Goal: Task Accomplishment & Management: Use online tool/utility

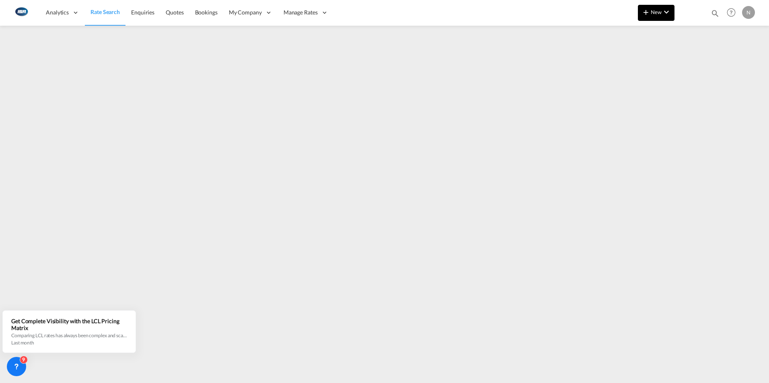
click at [670, 12] on md-icon "icon-chevron-down" at bounding box center [666, 12] width 10 height 10
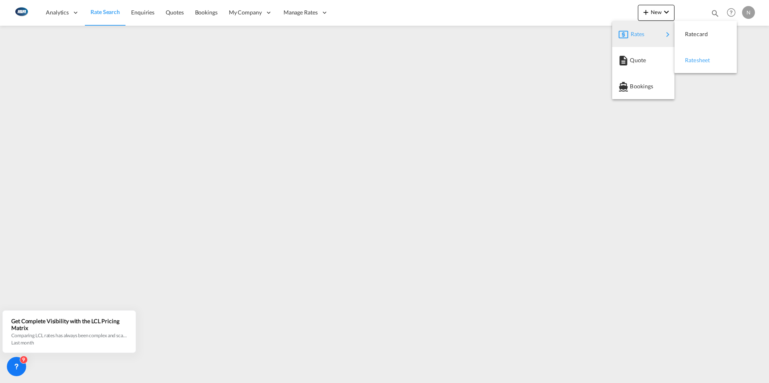
click at [693, 57] on span "Ratesheet" at bounding box center [689, 60] width 9 height 16
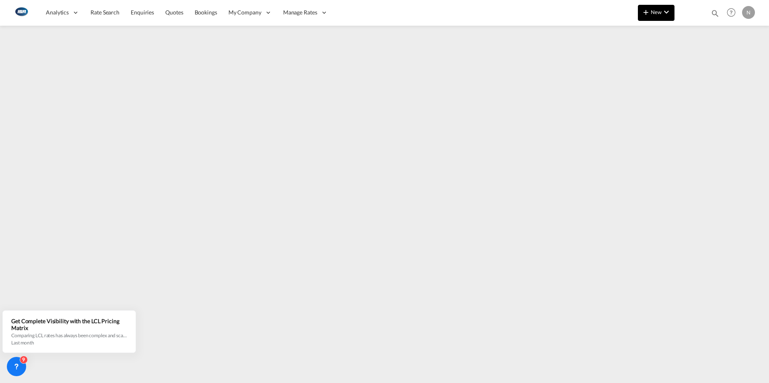
click at [664, 10] on md-icon "icon-chevron-down" at bounding box center [666, 12] width 10 height 10
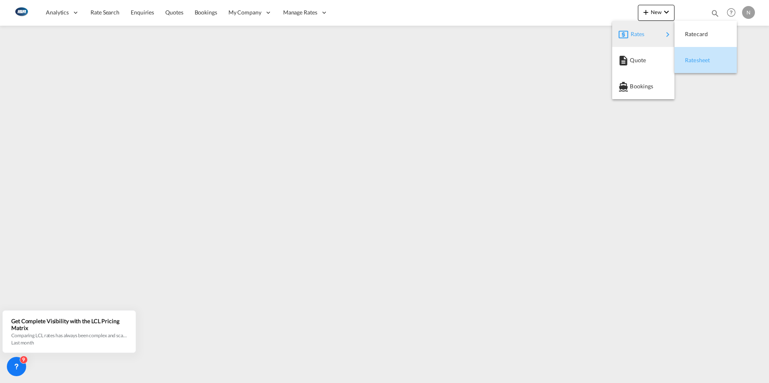
click at [690, 59] on span "Ratesheet" at bounding box center [689, 60] width 9 height 16
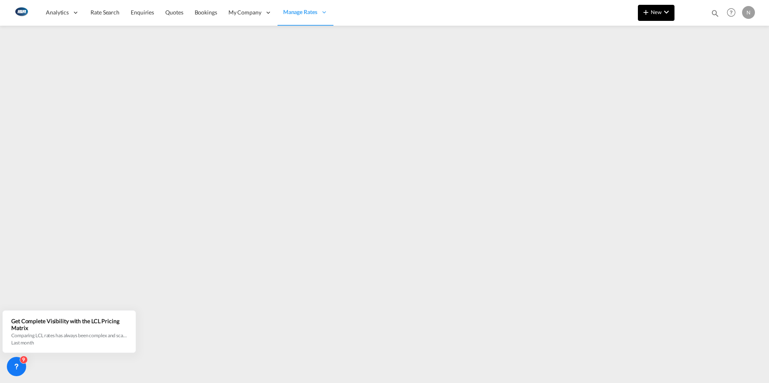
click at [664, 9] on md-icon "icon-chevron-down" at bounding box center [666, 12] width 10 height 10
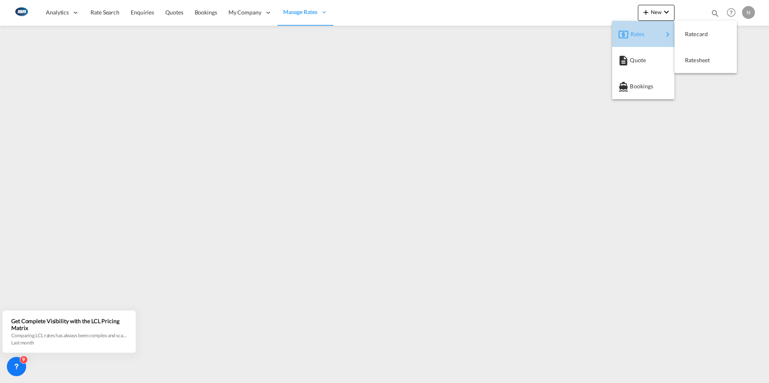
click at [639, 32] on span "Rates" at bounding box center [635, 34] width 10 height 16
click at [693, 59] on span "Ratesheet" at bounding box center [689, 60] width 9 height 16
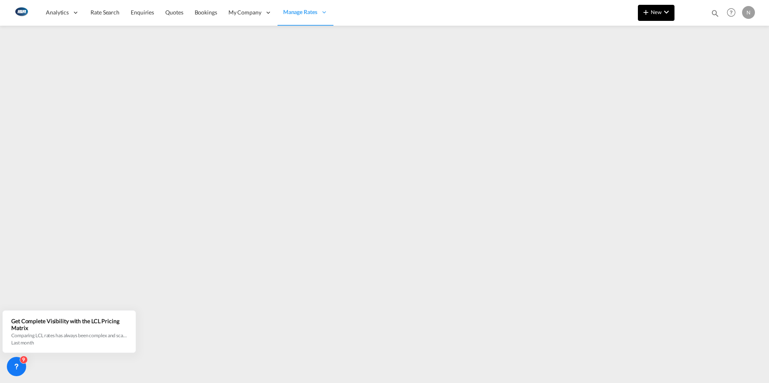
click at [665, 15] on md-icon "icon-chevron-down" at bounding box center [666, 12] width 10 height 10
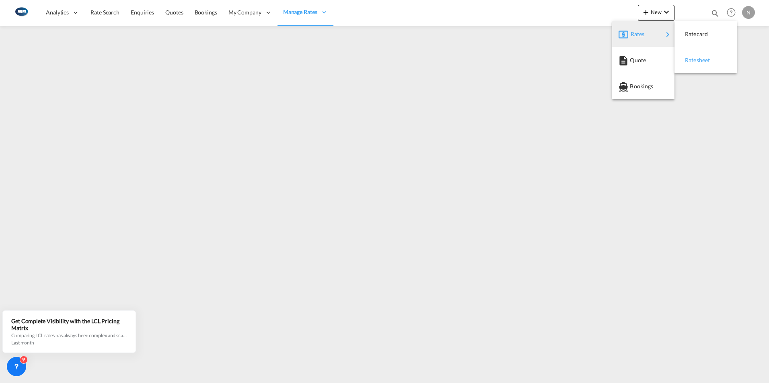
click at [693, 63] on span "Ratesheet" at bounding box center [689, 60] width 9 height 16
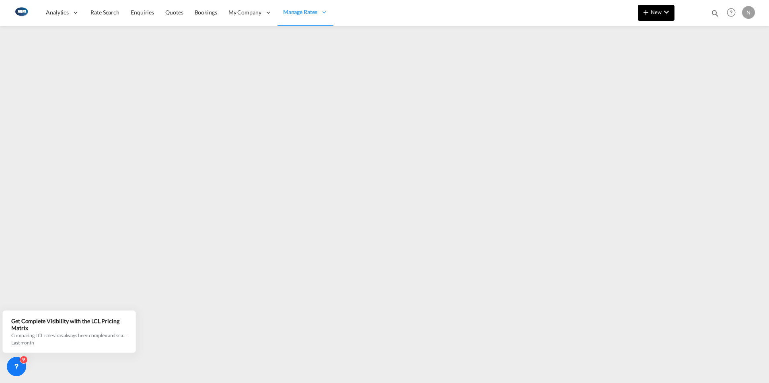
click at [667, 15] on md-icon "icon-chevron-down" at bounding box center [666, 12] width 10 height 10
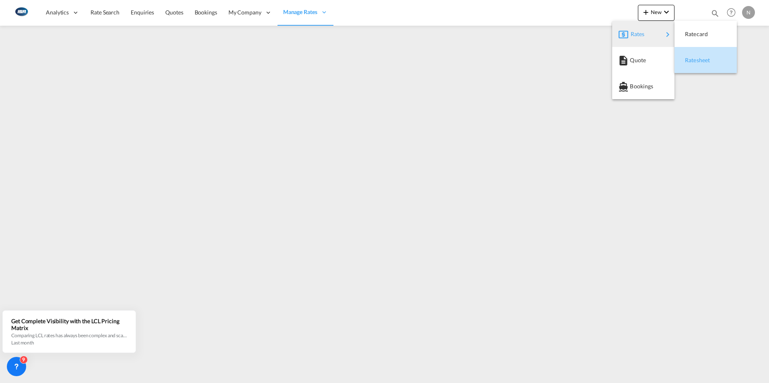
click at [693, 63] on span "Ratesheet" at bounding box center [689, 60] width 9 height 16
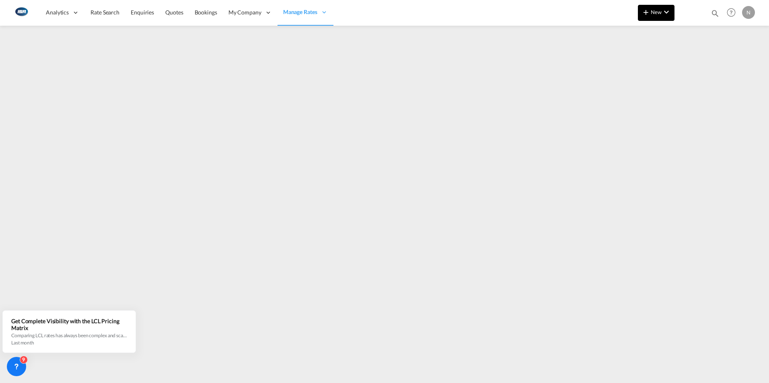
click at [666, 13] on md-icon "icon-chevron-down" at bounding box center [666, 12] width 10 height 10
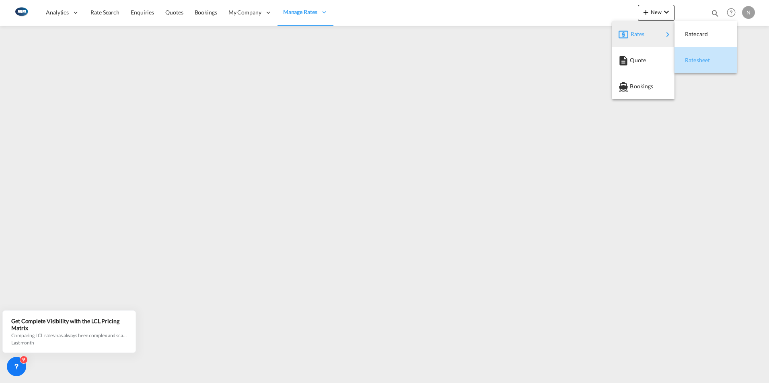
click at [693, 62] on span "Ratesheet" at bounding box center [689, 60] width 9 height 16
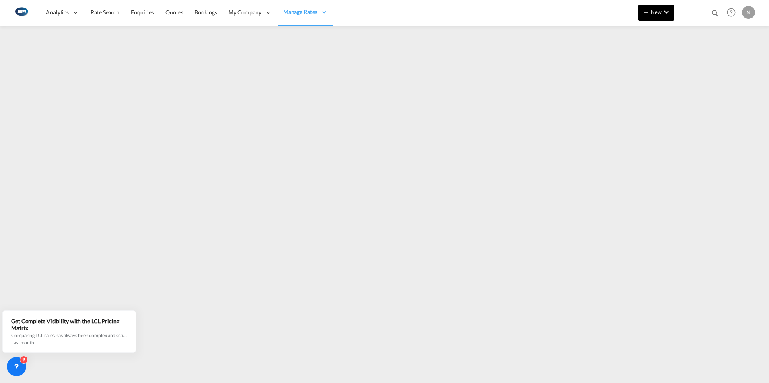
click at [664, 12] on md-icon "icon-chevron-down" at bounding box center [666, 12] width 10 height 10
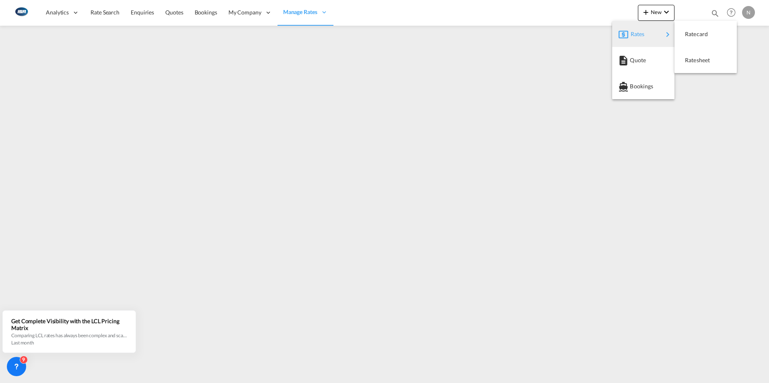
click at [640, 35] on span "Rates" at bounding box center [635, 34] width 10 height 16
click at [693, 61] on span "Ratesheet" at bounding box center [689, 60] width 9 height 16
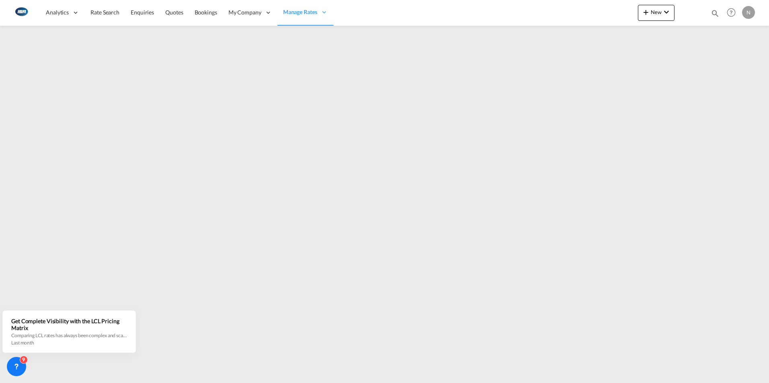
click at [671, 4] on div "New Bookings Quotes Enquiries Help Resources Product Release N My Profile Logout" at bounding box center [696, 12] width 119 height 25
click at [670, 11] on md-icon "icon-chevron-down" at bounding box center [666, 12] width 10 height 10
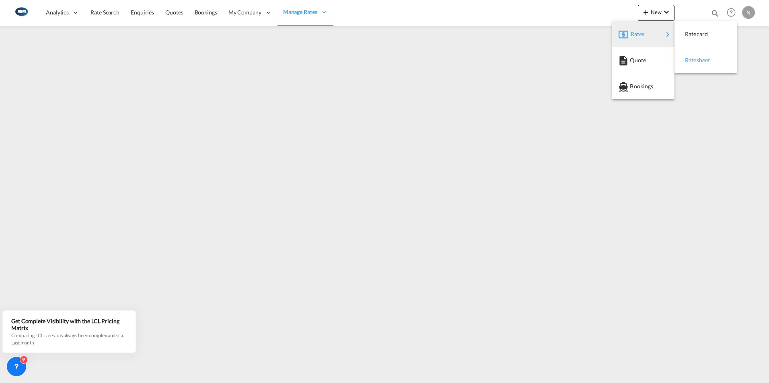
click at [693, 62] on span "Ratesheet" at bounding box center [689, 60] width 9 height 16
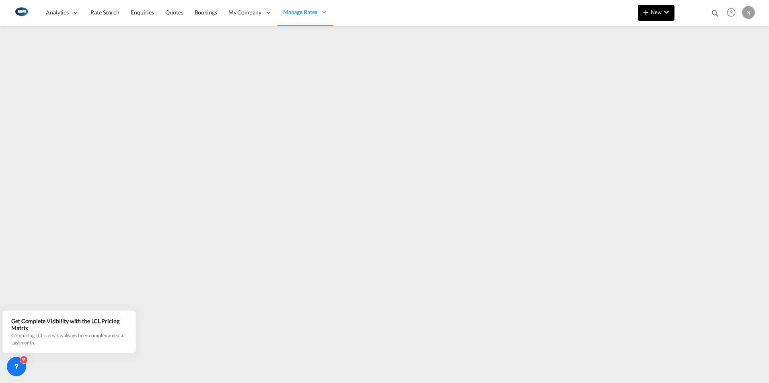
click at [670, 8] on md-icon "icon-chevron-down" at bounding box center [666, 12] width 10 height 10
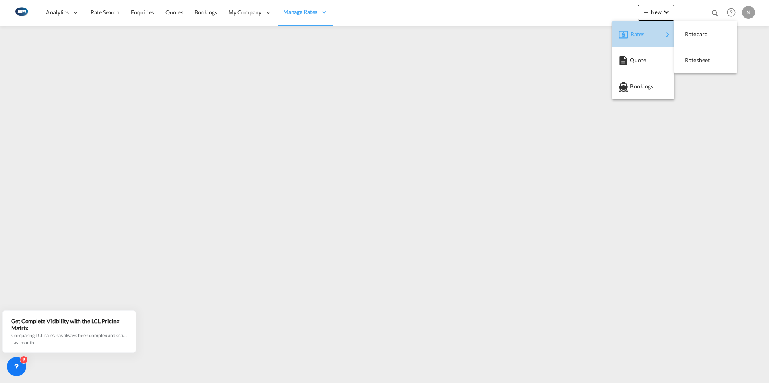
click at [657, 33] on div "Rates" at bounding box center [646, 34] width 32 height 20
click at [693, 60] on span "Ratesheet" at bounding box center [689, 60] width 9 height 16
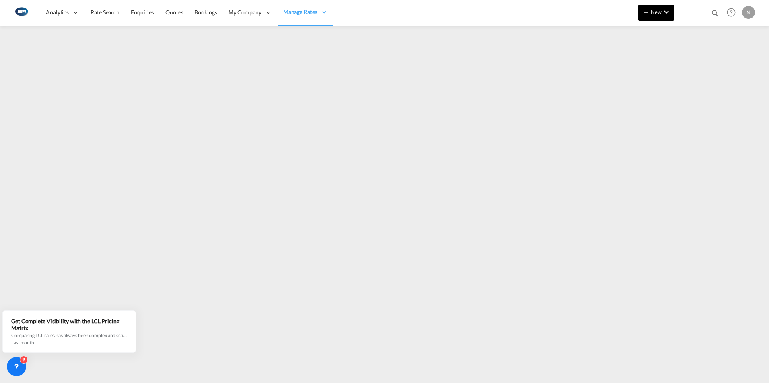
click at [673, 15] on button "New" at bounding box center [655, 13] width 37 height 16
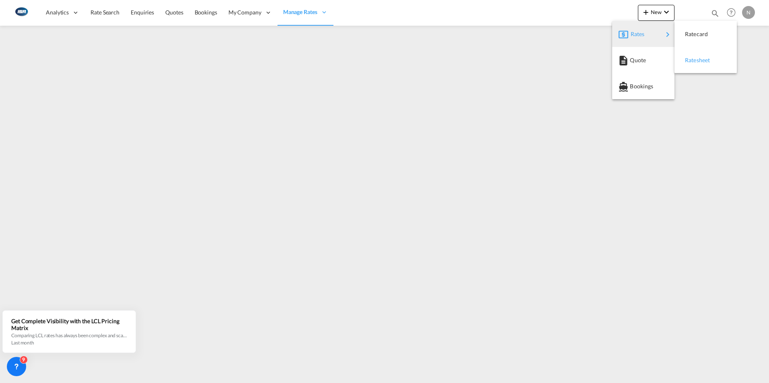
click at [704, 64] on div "Ratesheet" at bounding box center [700, 60] width 30 height 20
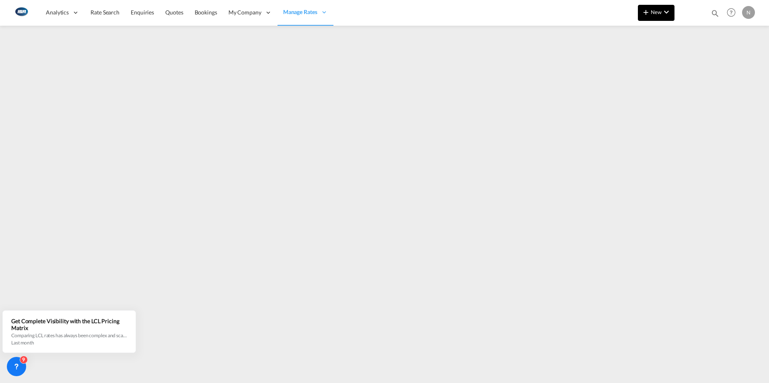
click at [672, 12] on button "New" at bounding box center [655, 13] width 37 height 16
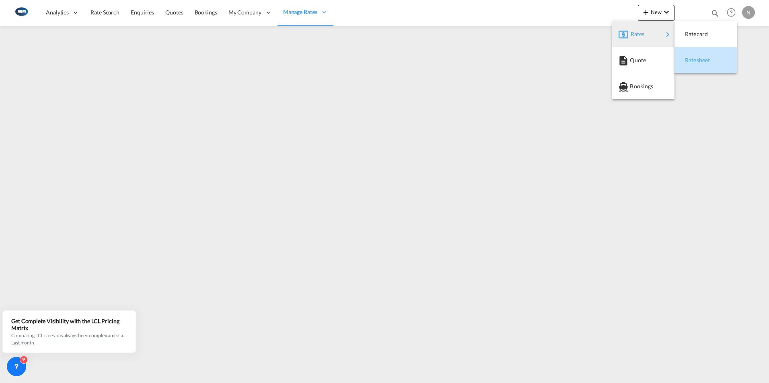
click at [693, 59] on span "Ratesheet" at bounding box center [689, 60] width 9 height 16
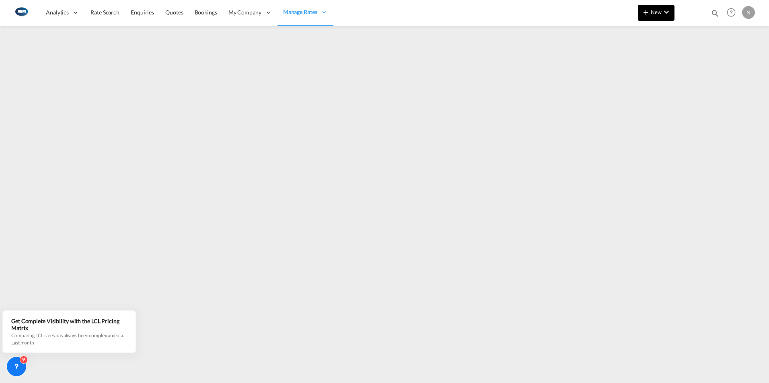
click at [661, 14] on md-icon "icon-chevron-down" at bounding box center [666, 12] width 10 height 10
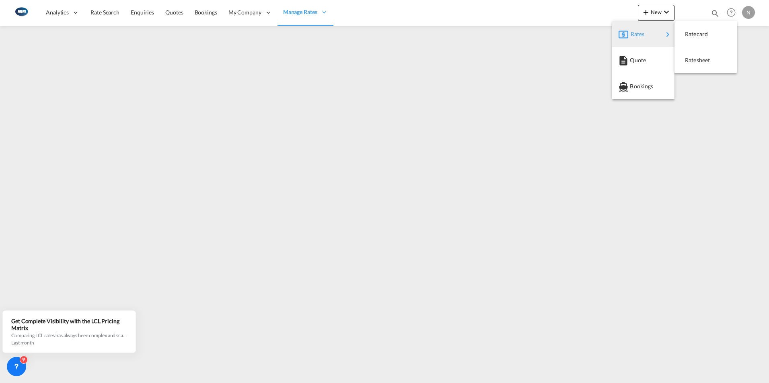
click at [656, 32] on div "Rates" at bounding box center [646, 34] width 32 height 20
click at [693, 57] on span "Ratesheet" at bounding box center [689, 60] width 9 height 16
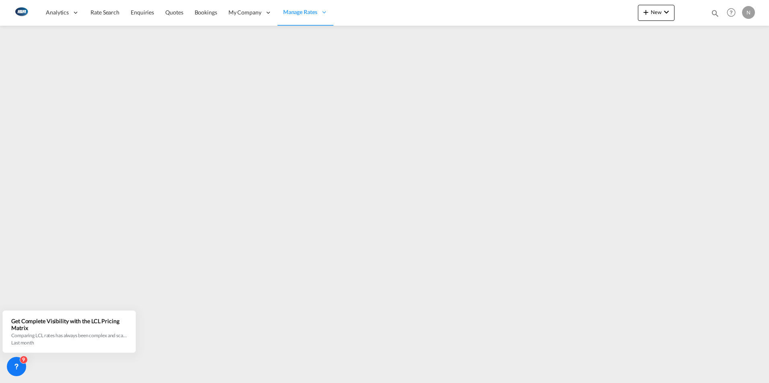
click at [674, 8] on div "New Bookings Quotes Enquiries Help Resources Product Release N My Profile Logout" at bounding box center [696, 12] width 119 height 25
click at [670, 13] on md-icon "icon-chevron-down" at bounding box center [666, 12] width 10 height 10
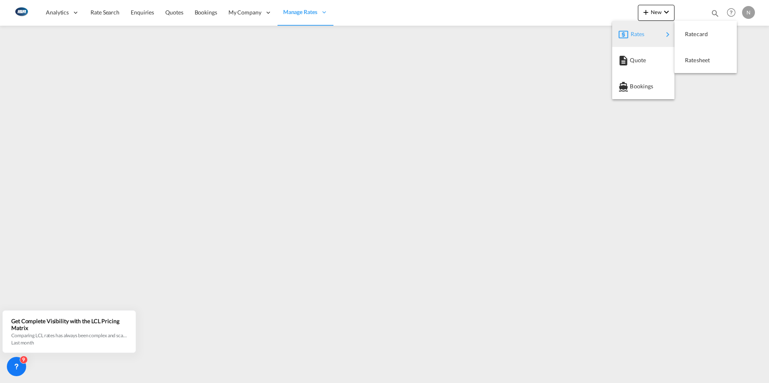
click at [640, 31] on span "Rates" at bounding box center [635, 34] width 10 height 16
click at [697, 66] on div "Ratesheet" at bounding box center [700, 60] width 30 height 20
